Goal: Task Accomplishment & Management: Use online tool/utility

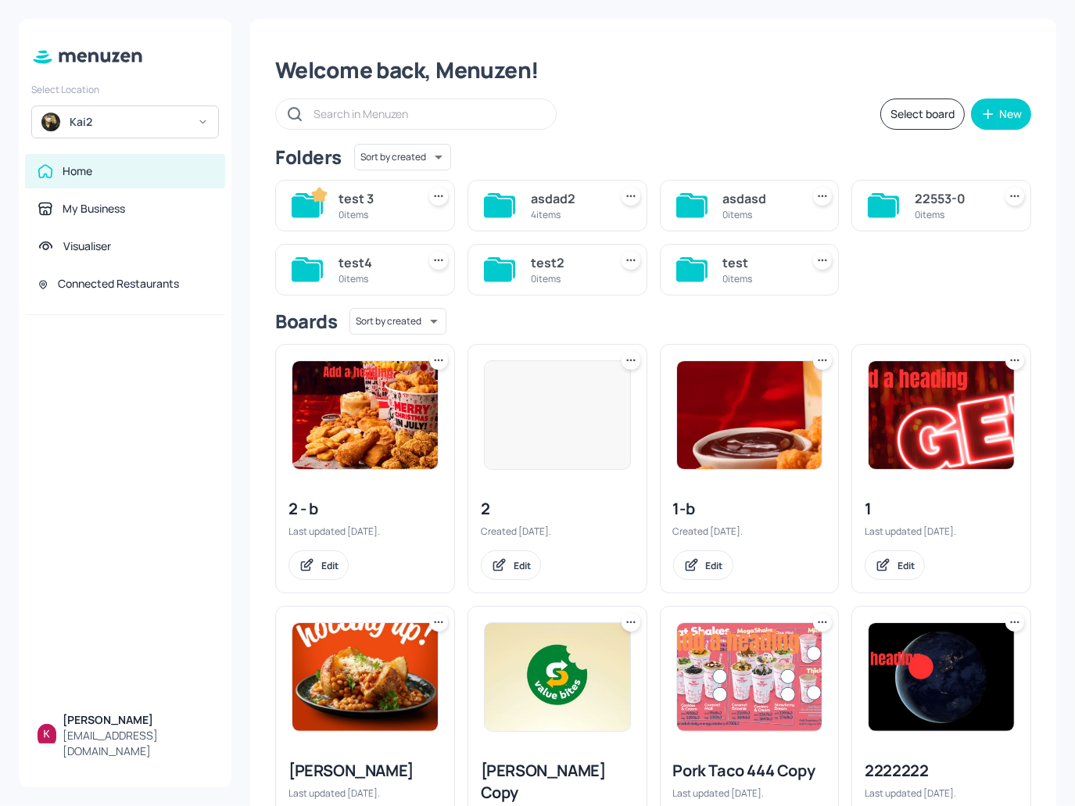
click at [352, 440] on img at bounding box center [364, 415] width 145 height 108
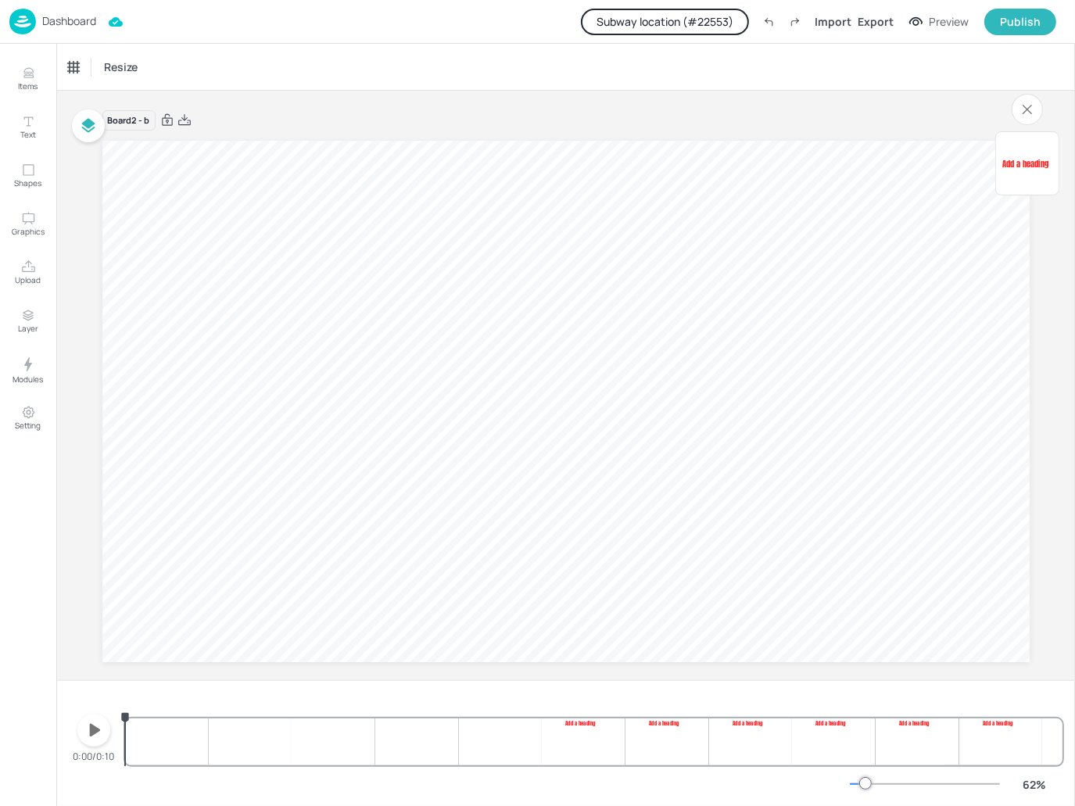
click at [81, 7] on div "Dashboard Subway location (# 22553 ) Import Export Preview Publish" at bounding box center [532, 21] width 1047 height 43
click at [84, 13] on div "Dashboard" at bounding box center [52, 22] width 87 height 26
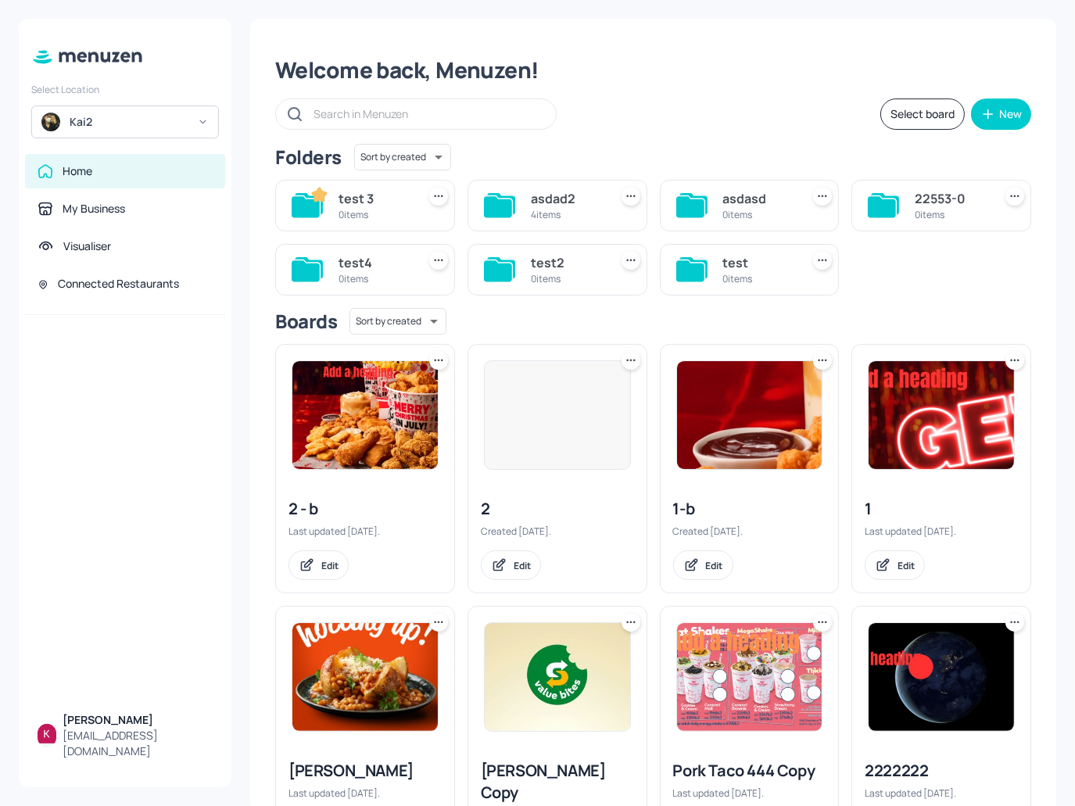
click at [143, 128] on div "Kai2" at bounding box center [129, 122] width 118 height 16
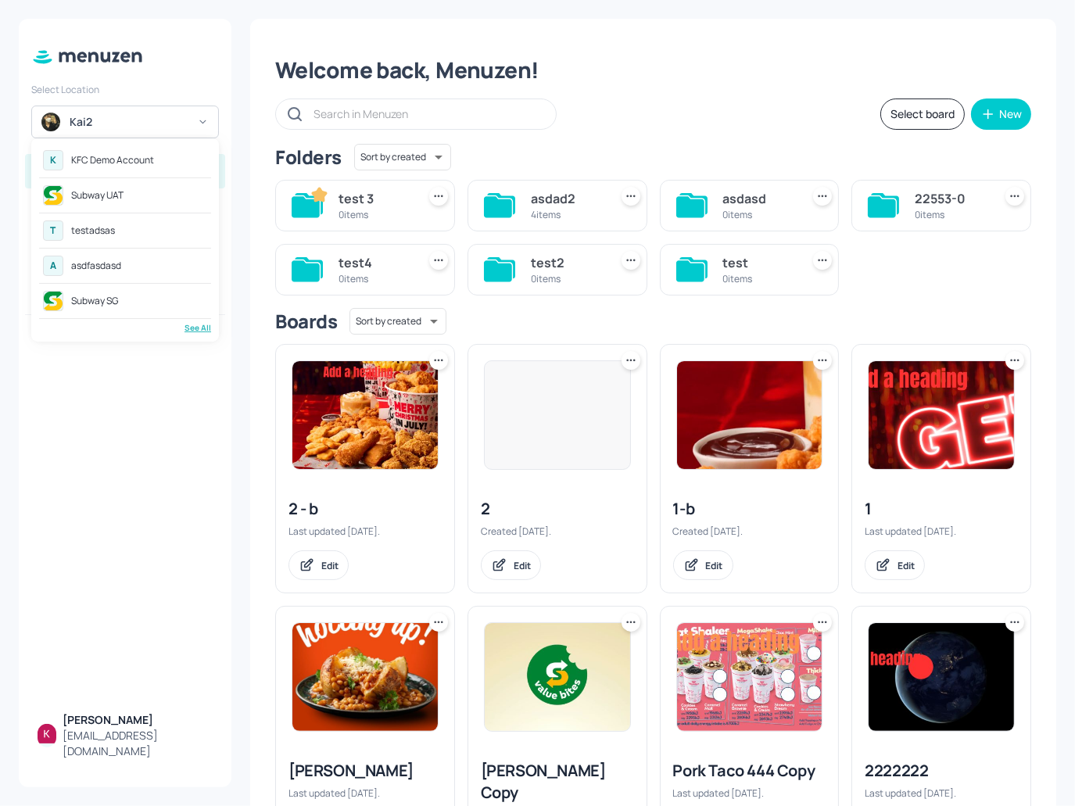
click at [138, 160] on div "KFC Demo Account" at bounding box center [112, 160] width 83 height 9
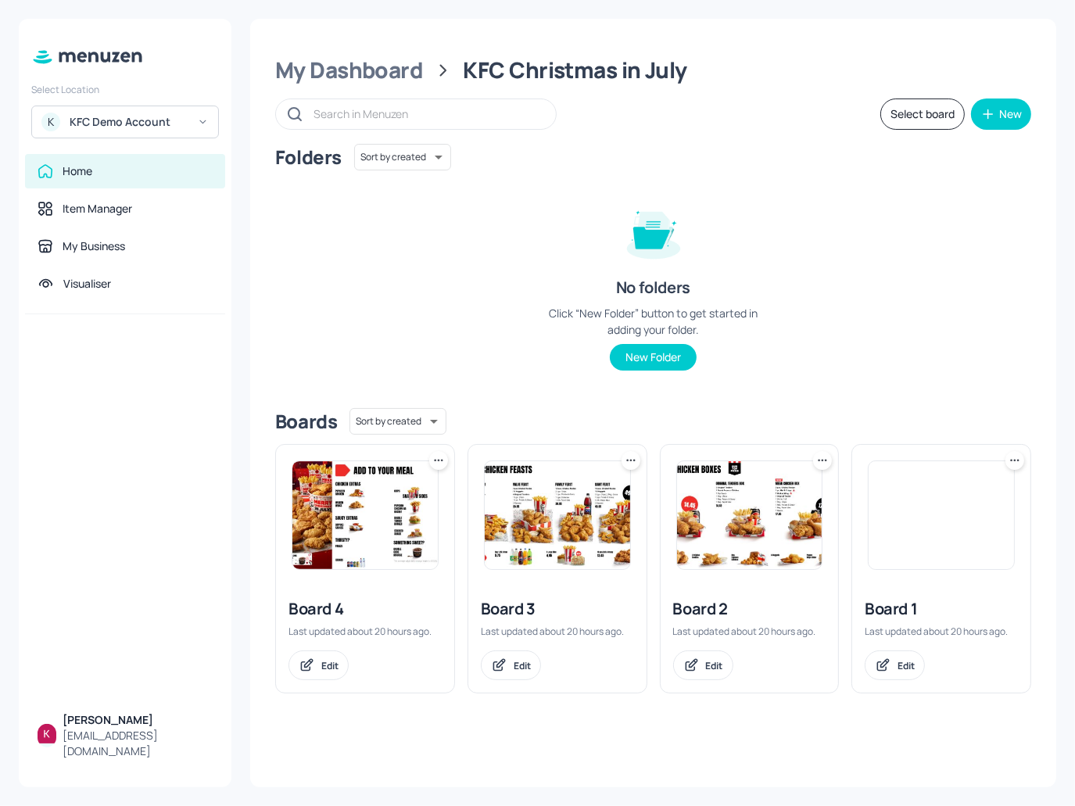
click at [911, 534] on img at bounding box center [941, 515] width 145 height 108
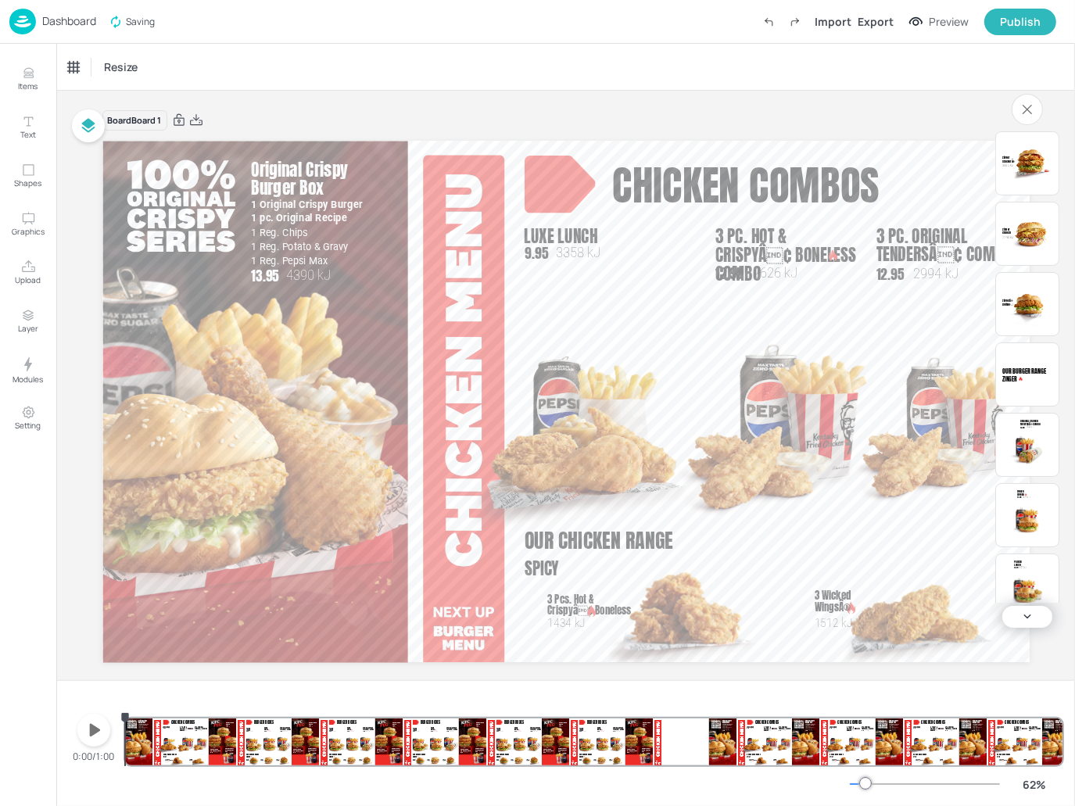
click at [65, 20] on p "Dashboard" at bounding box center [69, 21] width 54 height 11
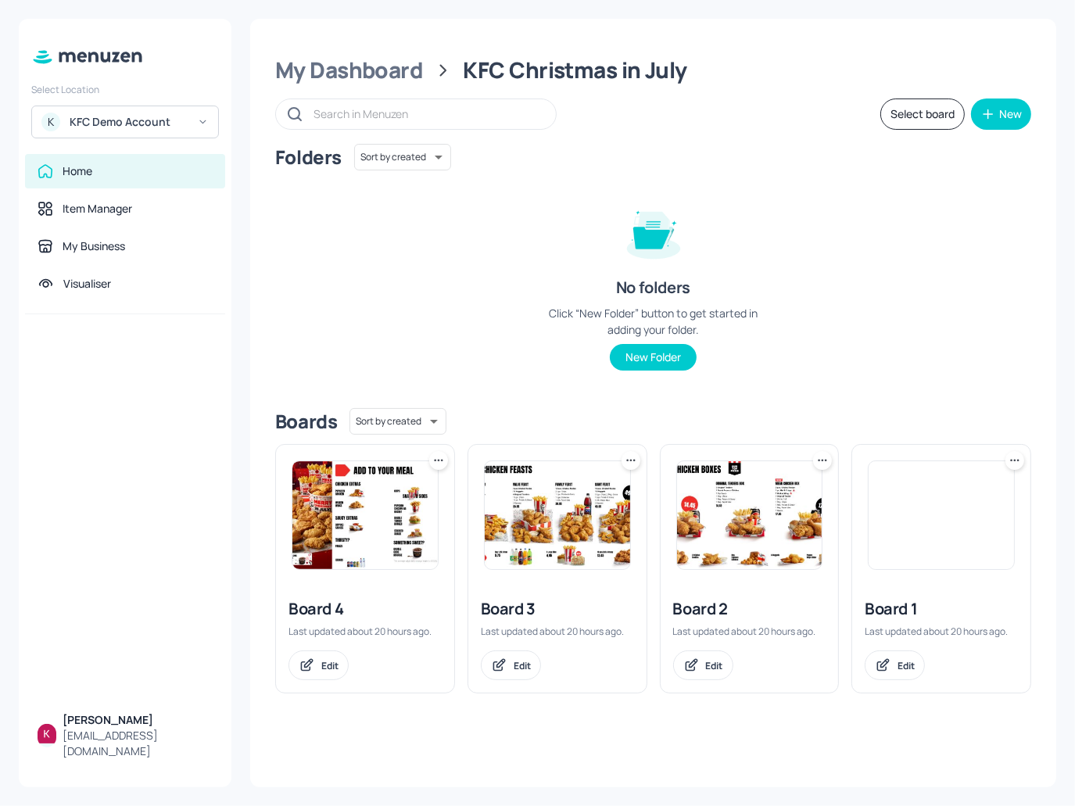
click at [382, 497] on img at bounding box center [364, 515] width 145 height 108
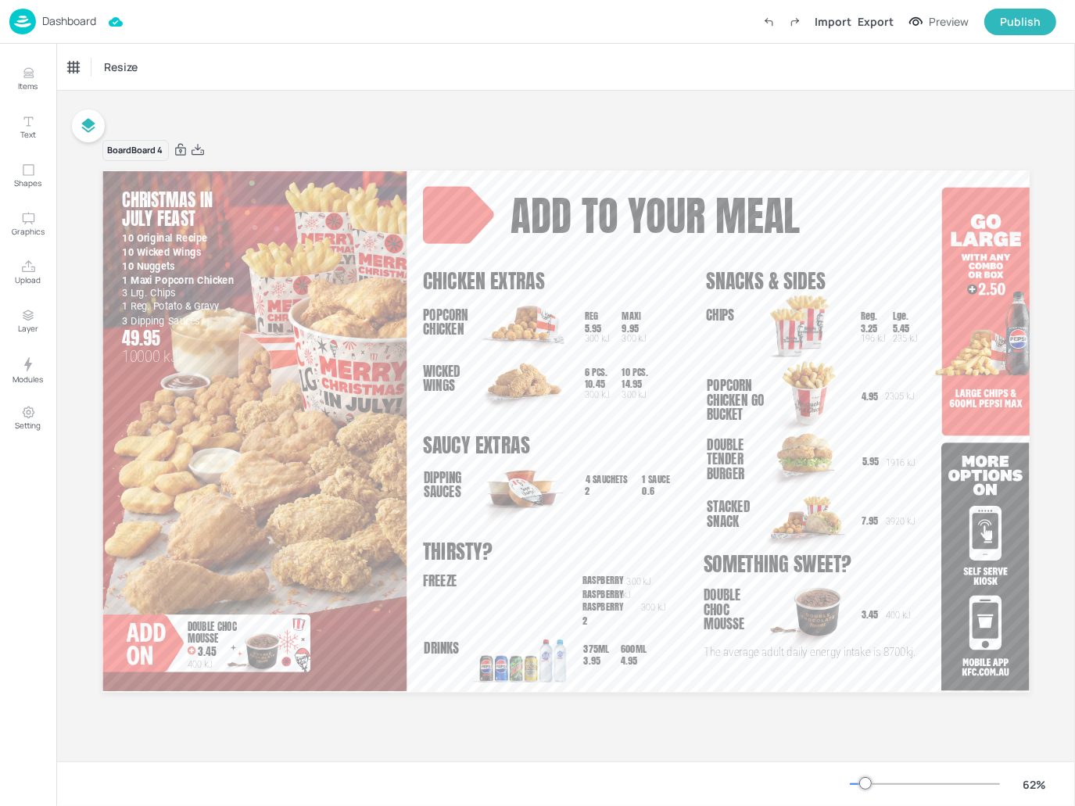
click at [91, 20] on p "Dashboard" at bounding box center [69, 21] width 54 height 11
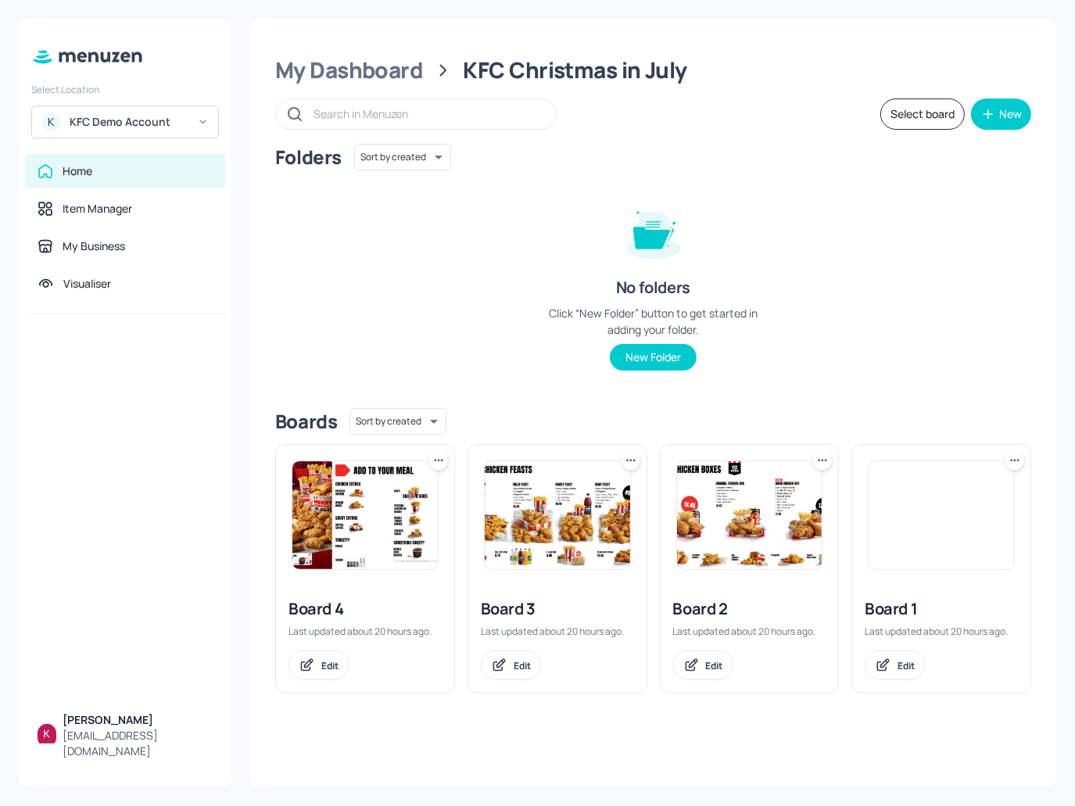
click at [942, 525] on img at bounding box center [941, 515] width 145 height 108
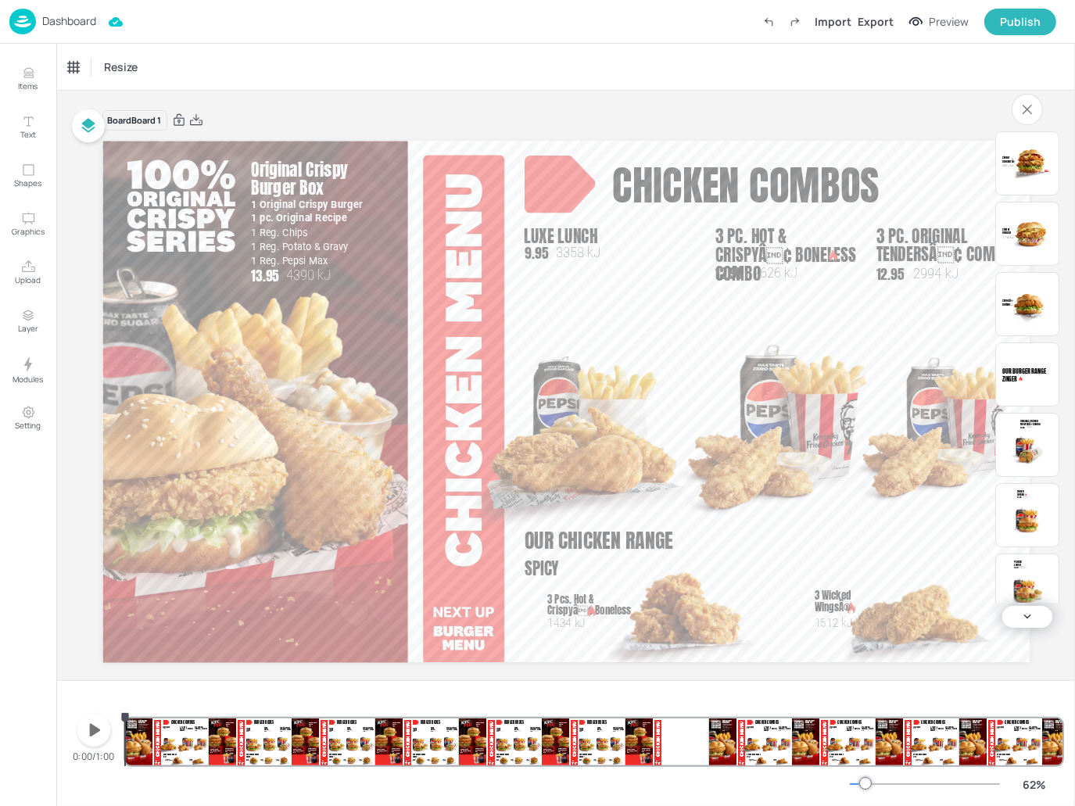
click at [62, 9] on div "Dashboard" at bounding box center [52, 22] width 87 height 26
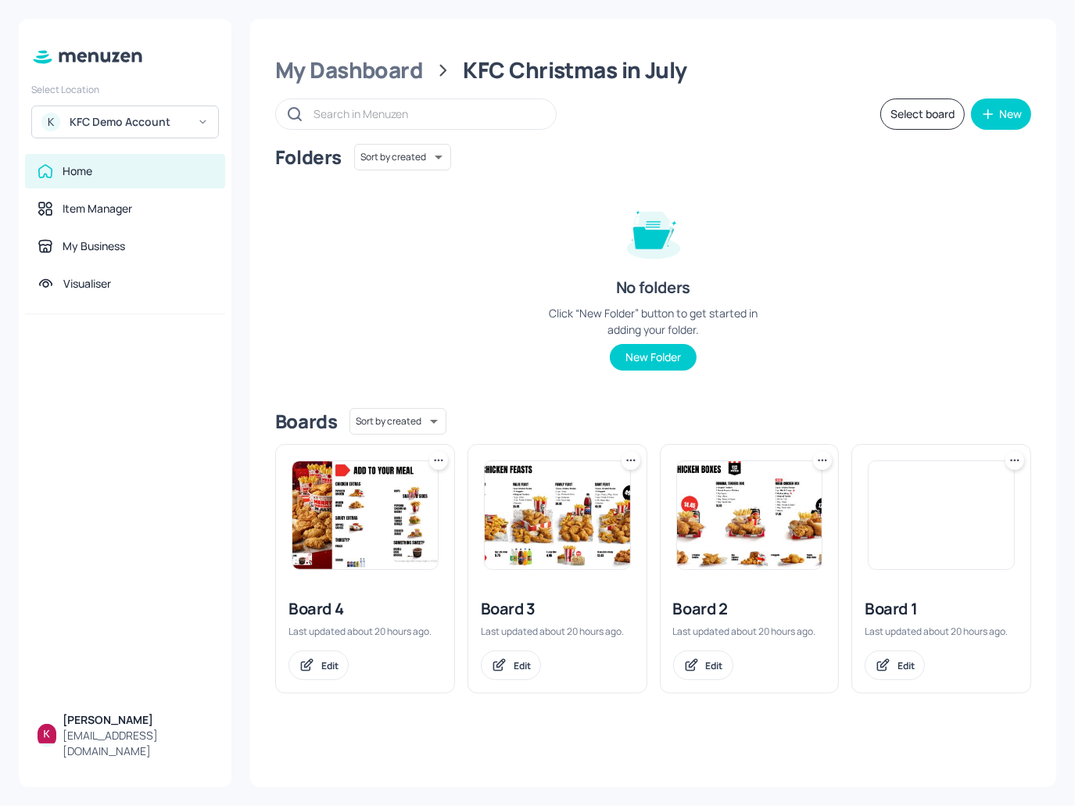
click at [527, 497] on img at bounding box center [557, 515] width 145 height 108
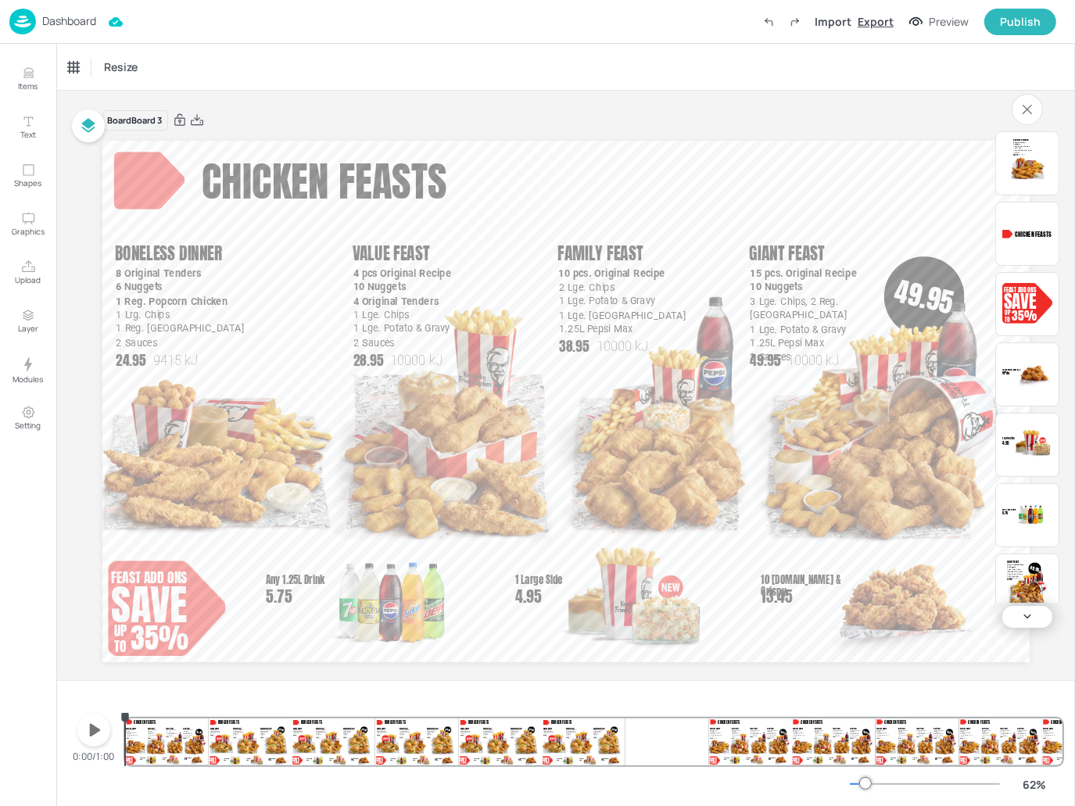
click at [878, 19] on div "Export" at bounding box center [876, 21] width 36 height 16
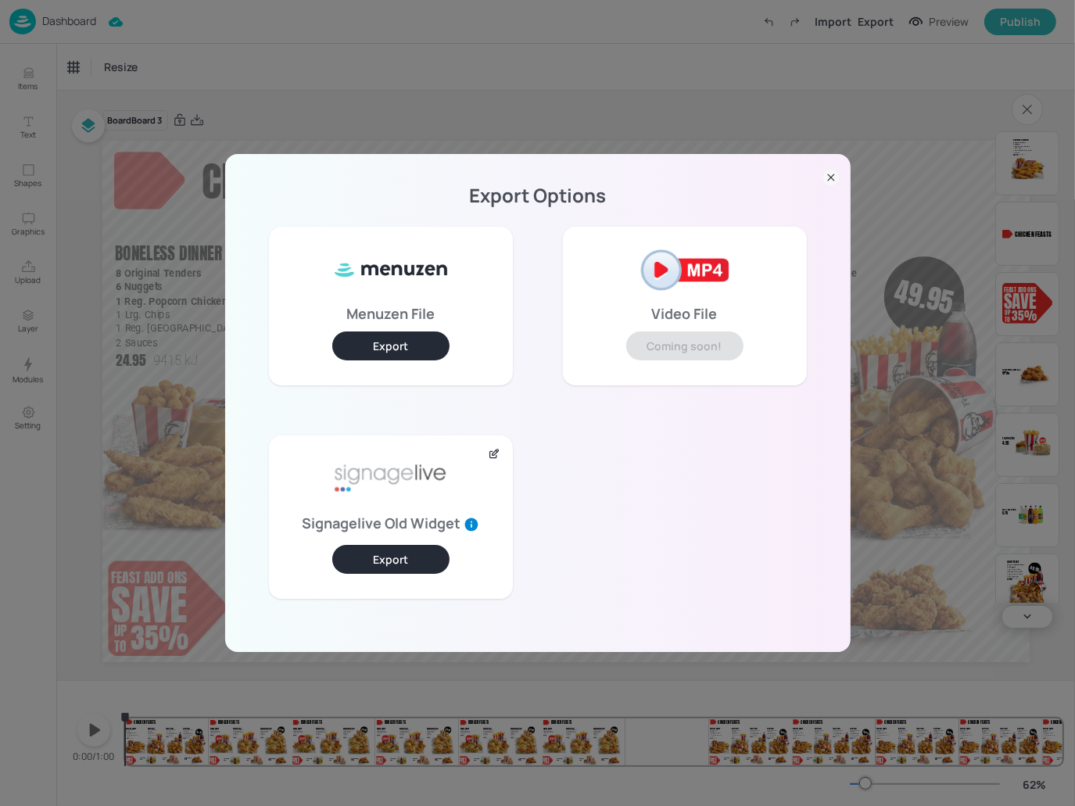
click at [490, 450] on icon at bounding box center [494, 454] width 13 height 13
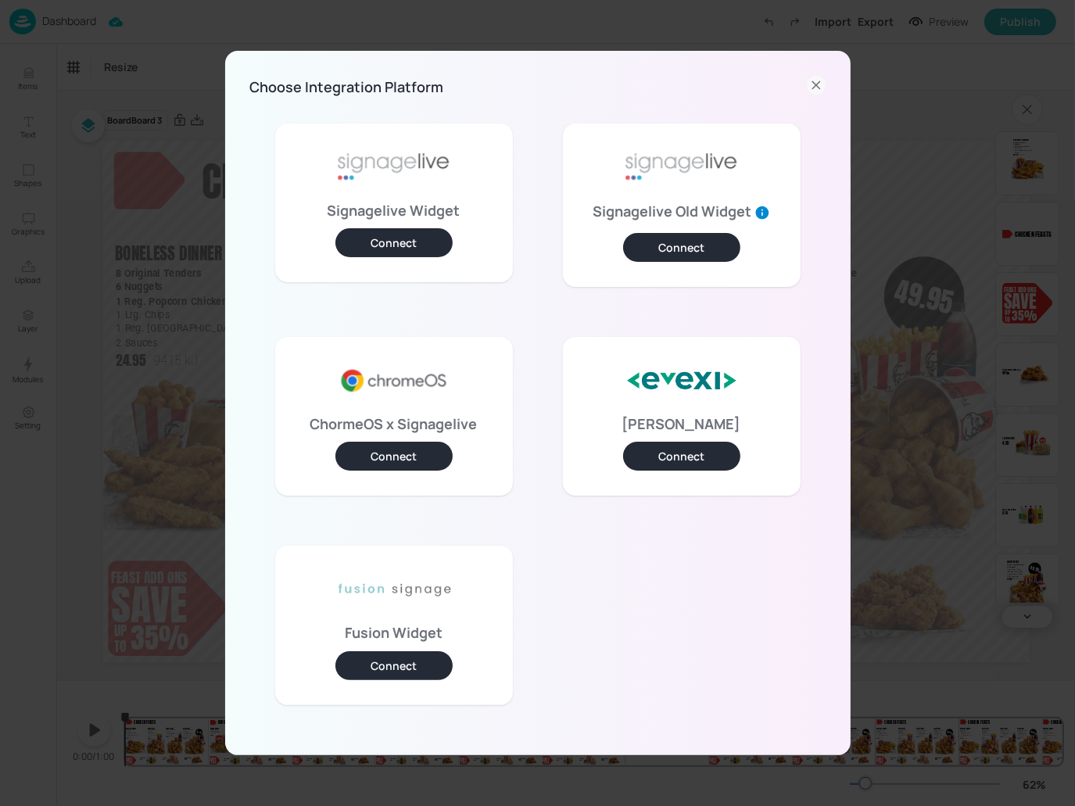
click at [404, 463] on button "Connect" at bounding box center [393, 456] width 117 height 29
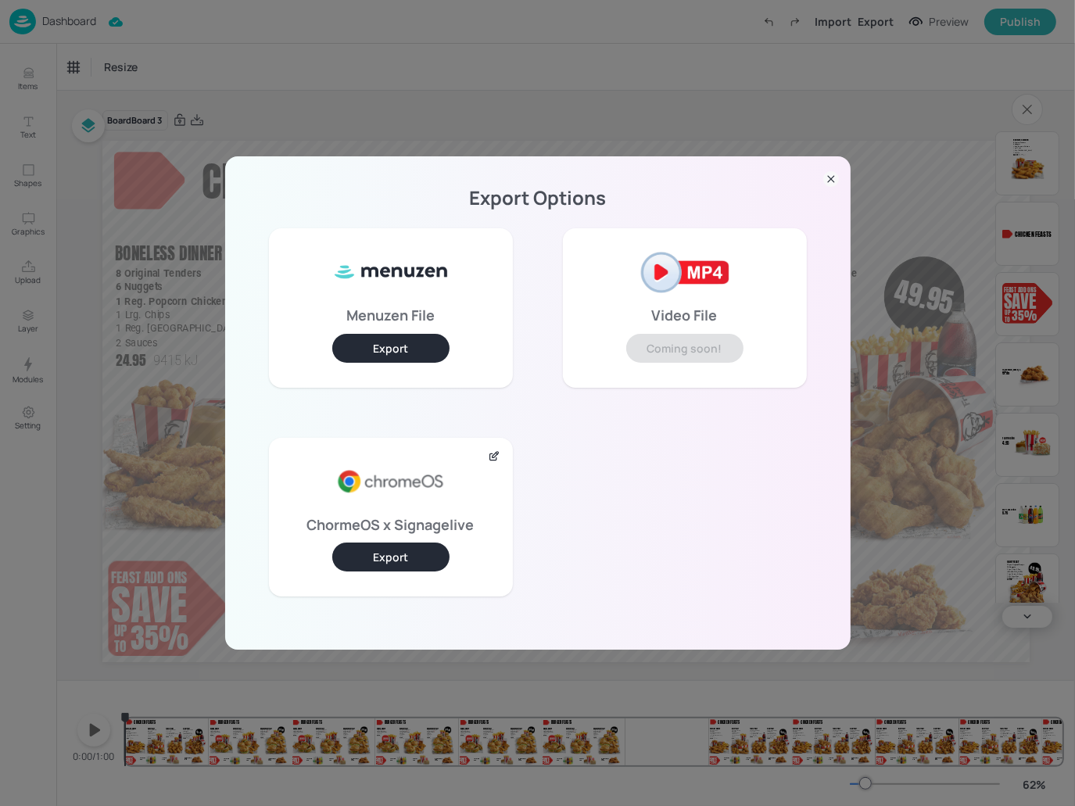
click at [429, 551] on button "Export" at bounding box center [390, 557] width 117 height 29
